Goal: Task Accomplishment & Management: Manage account settings

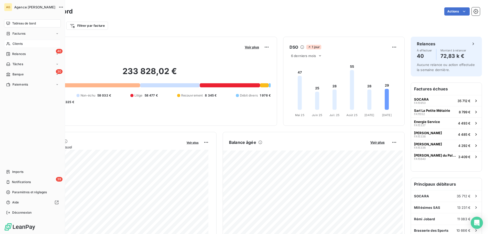
click at [11, 47] on div "Clients" at bounding box center [32, 44] width 57 height 8
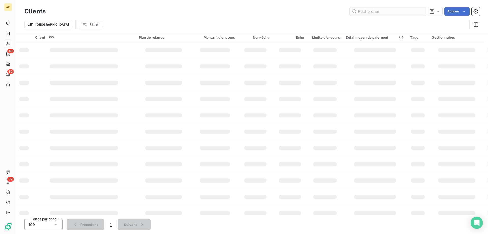
click at [369, 14] on input "text" at bounding box center [388, 11] width 76 height 8
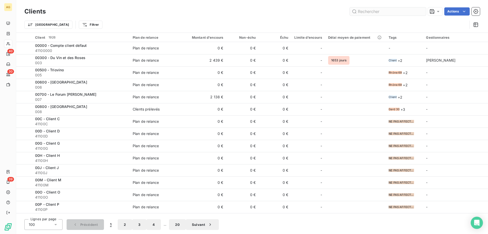
click at [369, 12] on input "text" at bounding box center [388, 11] width 76 height 8
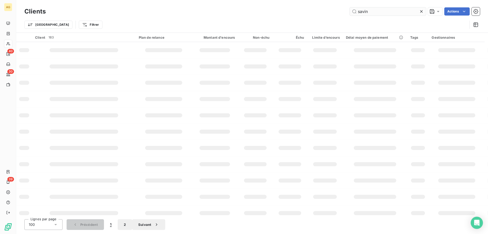
type input "savin"
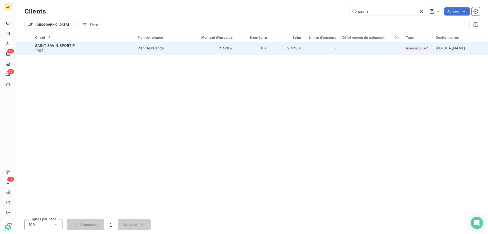
click at [272, 50] on td "2 428 €" at bounding box center [287, 48] width 34 height 12
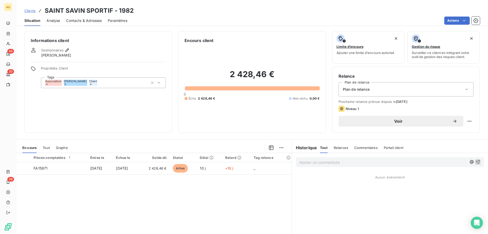
click at [81, 21] on span "Contacts & Adresses" at bounding box center [84, 20] width 36 height 5
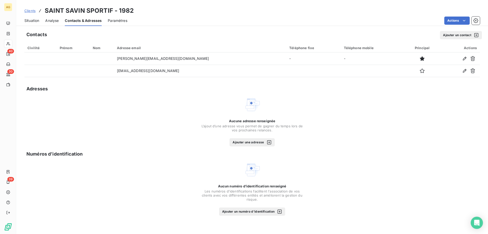
drag, startPoint x: 102, startPoint y: 95, endPoint x: 98, endPoint y: 90, distance: 6.9
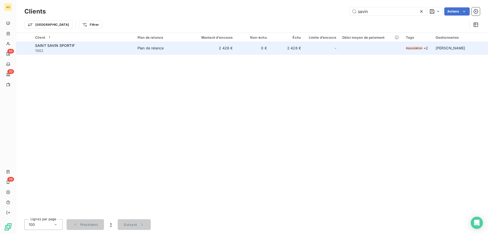
click at [192, 54] on td "2 428 €" at bounding box center [213, 48] width 46 height 12
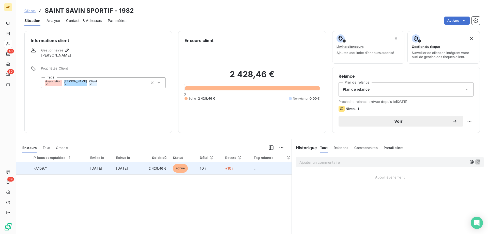
click at [129, 164] on td "[DATE]" at bounding box center [126, 168] width 26 height 12
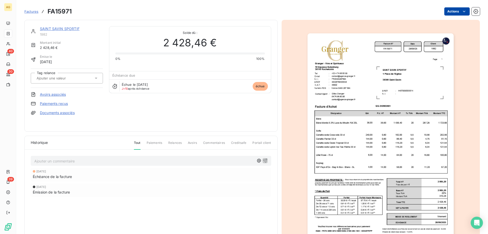
click at [443, 8] on html "AG 40 30 39 Factures FA15971 Actions SAINT SAVIN SPORTIF 1982 Montant initial 2…" at bounding box center [244, 117] width 488 height 234
click at [445, 9] on html "AG 40 30 39 Factures FA15971 Actions SAINT SAVIN SPORTIF 1982 Montant initial 2…" at bounding box center [244, 117] width 488 height 234
drag, startPoint x: 124, startPoint y: 47, endPoint x: 133, endPoint y: 41, distance: 11.6
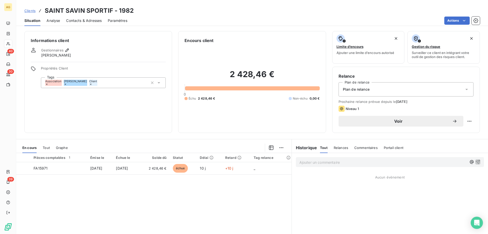
click at [99, 24] on div "Contacts & Adresses" at bounding box center [84, 20] width 36 height 11
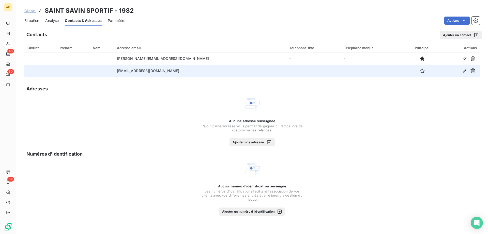
click at [158, 71] on td "[EMAIL_ADDRESS][DOMAIN_NAME]" at bounding box center [200, 71] width 172 height 12
copy td "[EMAIL_ADDRESS][DOMAIN_NAME]"
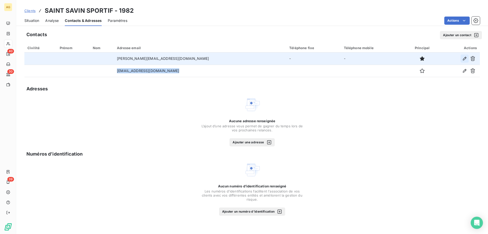
click at [463, 59] on icon "button" at bounding box center [464, 58] width 5 height 5
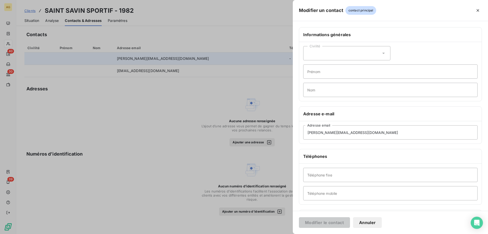
drag, startPoint x: 128, startPoint y: 62, endPoint x: 133, endPoint y: 62, distance: 5.8
click at [128, 62] on div at bounding box center [244, 117] width 488 height 234
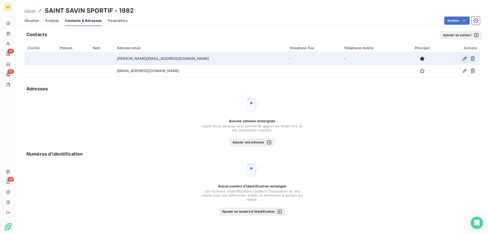
click at [463, 58] on icon "button" at bounding box center [464, 58] width 5 height 5
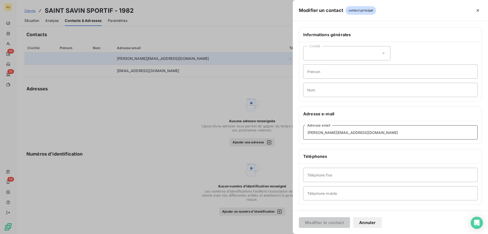
drag, startPoint x: 363, startPoint y: 131, endPoint x: 289, endPoint y: 136, distance: 74.7
click at [289, 233] on div "Modifier un contact contact principal Informations générales Civilité Prénom No…" at bounding box center [244, 234] width 488 height 0
paste input "[EMAIL_ADDRESS][DOMAIN_NAME]"
type input "[EMAIL_ADDRESS][DOMAIN_NAME]"
click at [334, 220] on button "Modifier le contact" at bounding box center [324, 222] width 51 height 11
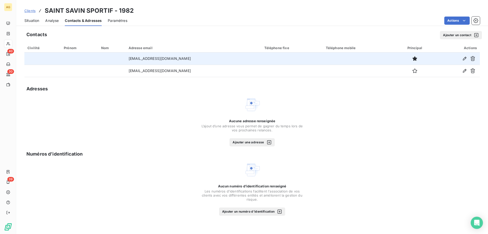
click at [27, 20] on span "Situation" at bounding box center [31, 20] width 15 height 5
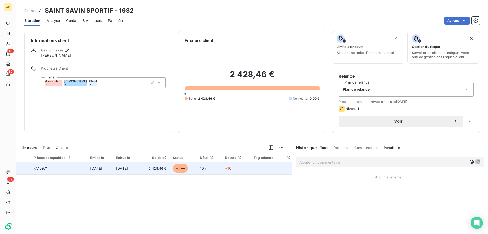
click at [128, 168] on span "[DATE]" at bounding box center [122, 168] width 12 height 4
